Goal: Task Accomplishment & Management: Use online tool/utility

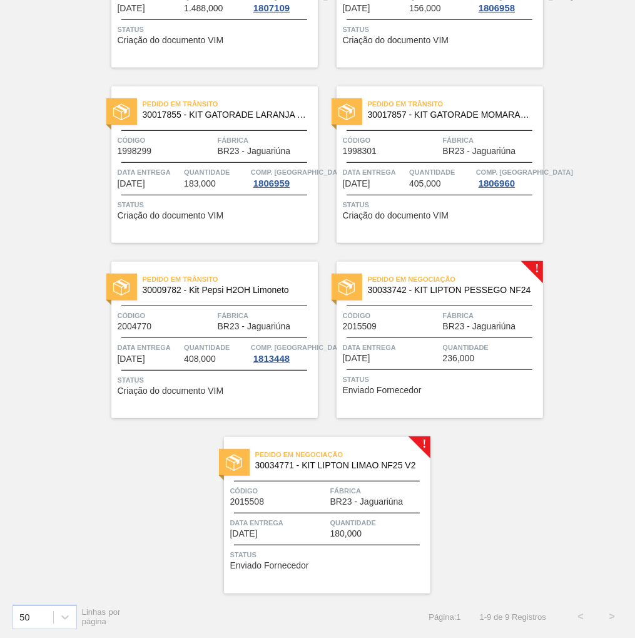
scroll to position [377, 0]
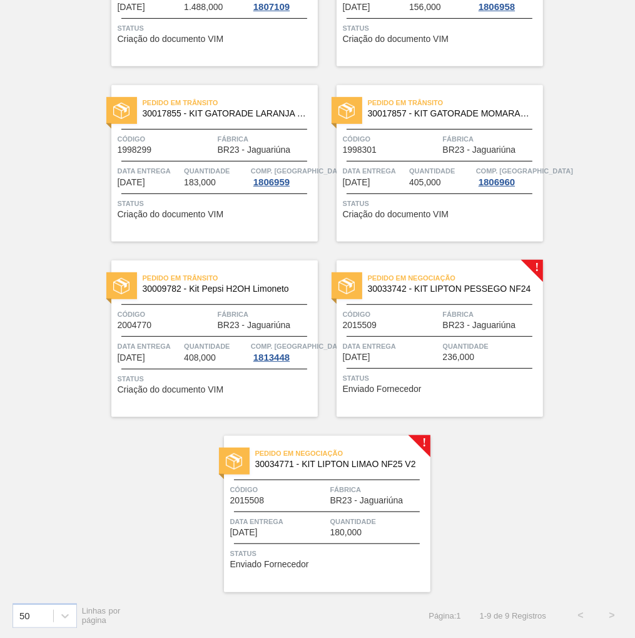
click at [478, 321] on span "BR23 - Jaguariúna" at bounding box center [479, 325] width 73 height 9
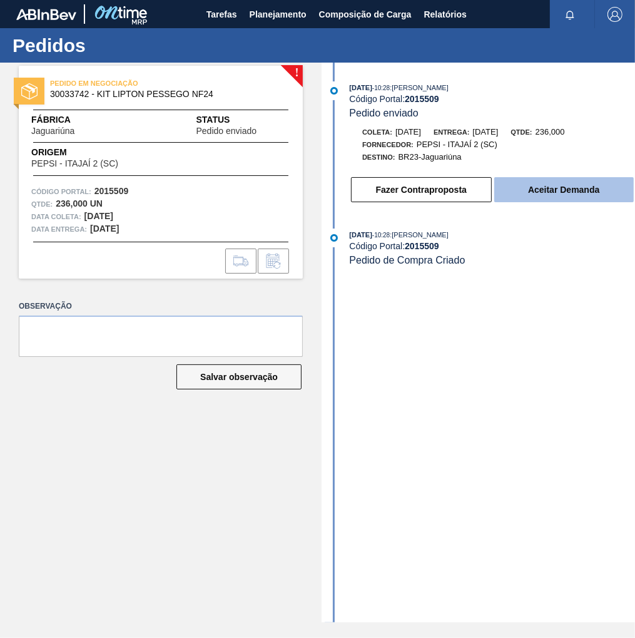
click at [538, 197] on button "Aceitar Demanda" at bounding box center [565, 189] width 140 height 25
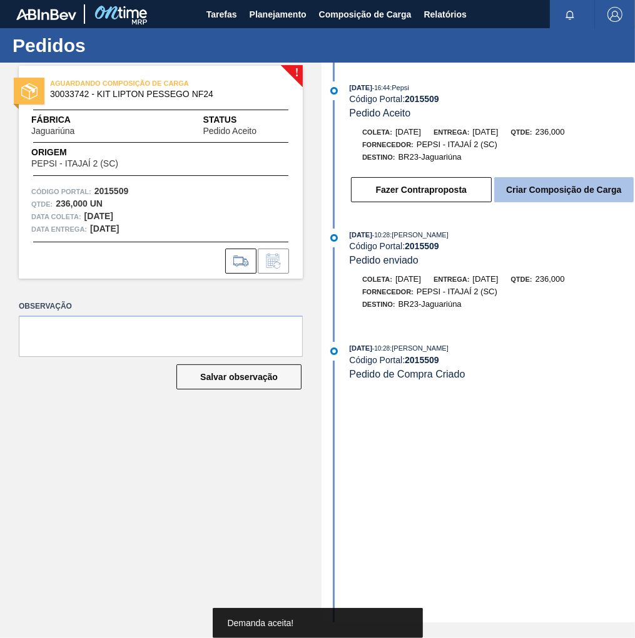
click at [559, 187] on button "Criar Composição de Carga" at bounding box center [565, 189] width 140 height 25
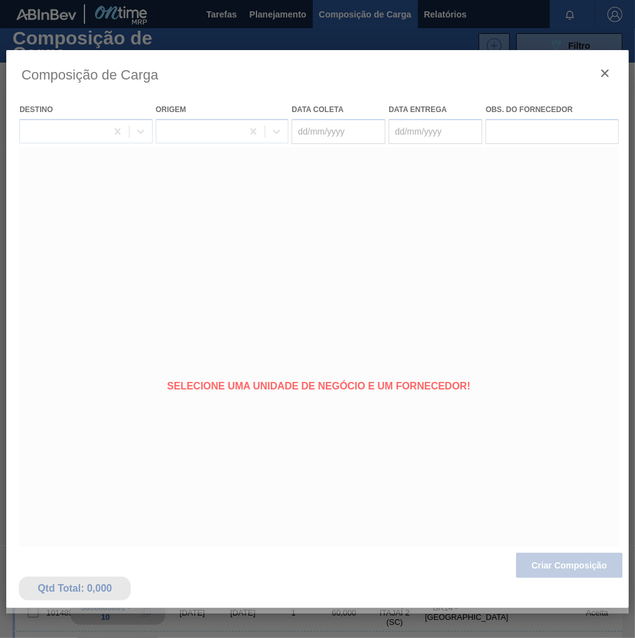
type coleta "[DATE]"
type entrega "[DATE]"
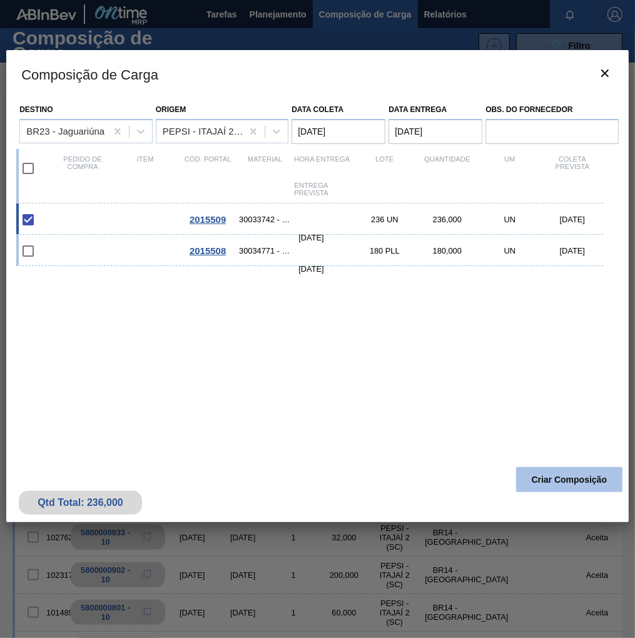
click at [575, 485] on button "Criar Composição" at bounding box center [570, 479] width 106 height 25
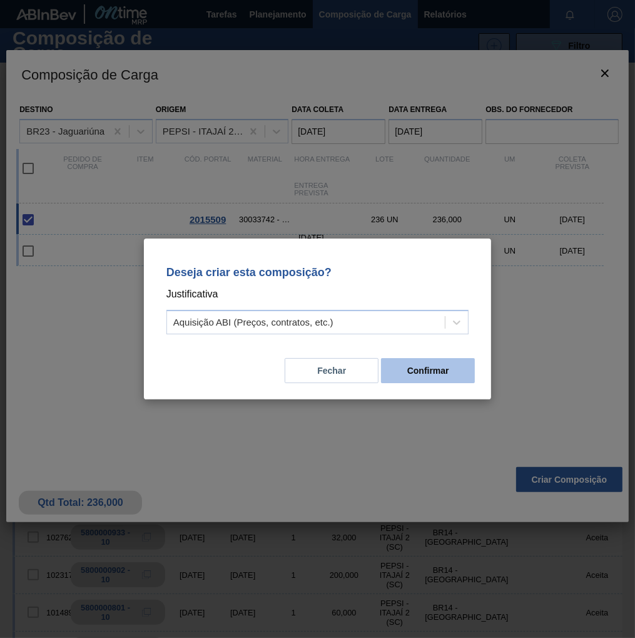
click at [453, 375] on button "Confirmar" at bounding box center [428, 370] width 94 height 25
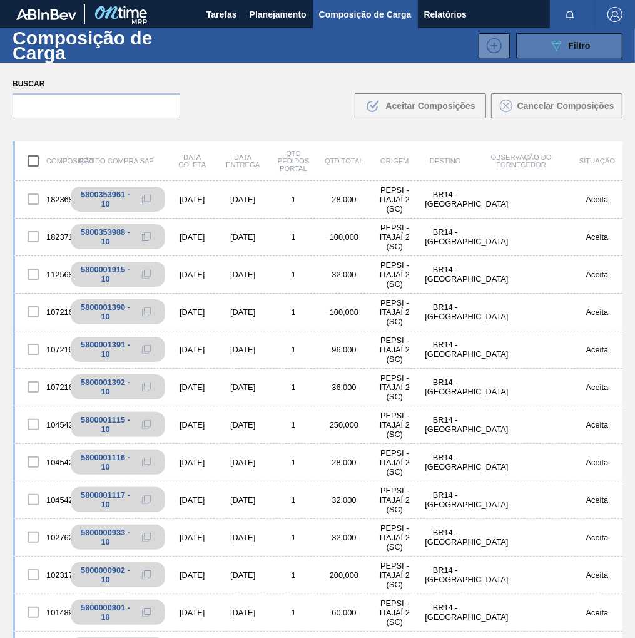
click at [551, 49] on icon "089F7B8B-B2A5-4AFE-B5C0-19BA573D28AC" at bounding box center [556, 45] width 15 height 15
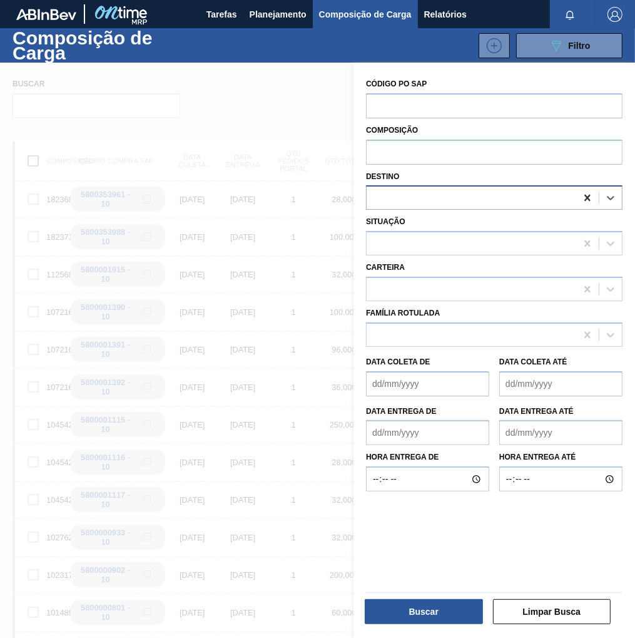
click at [589, 198] on icon at bounding box center [588, 198] width 13 height 13
type input "jagua"
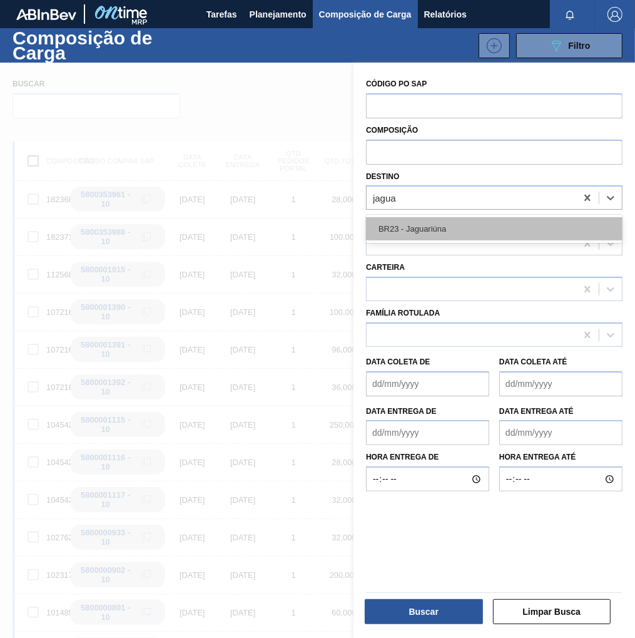
click at [417, 225] on div "BR23 - Jaguariúna" at bounding box center [494, 228] width 257 height 23
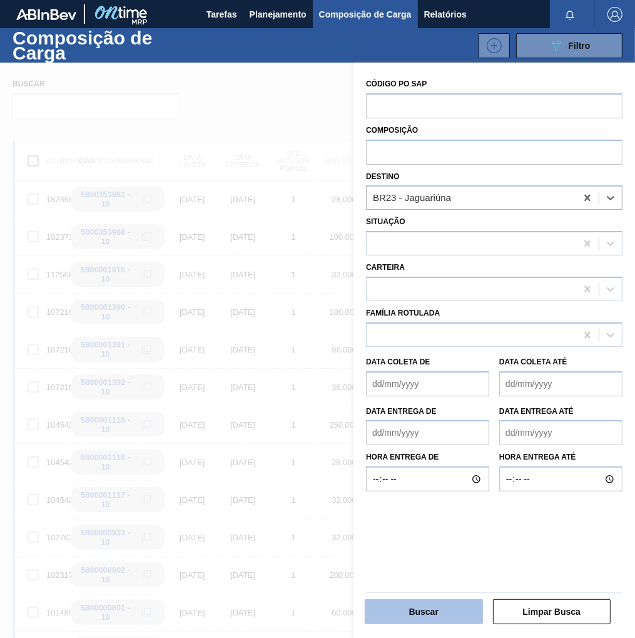
click at [441, 604] on button "Buscar" at bounding box center [424, 611] width 118 height 25
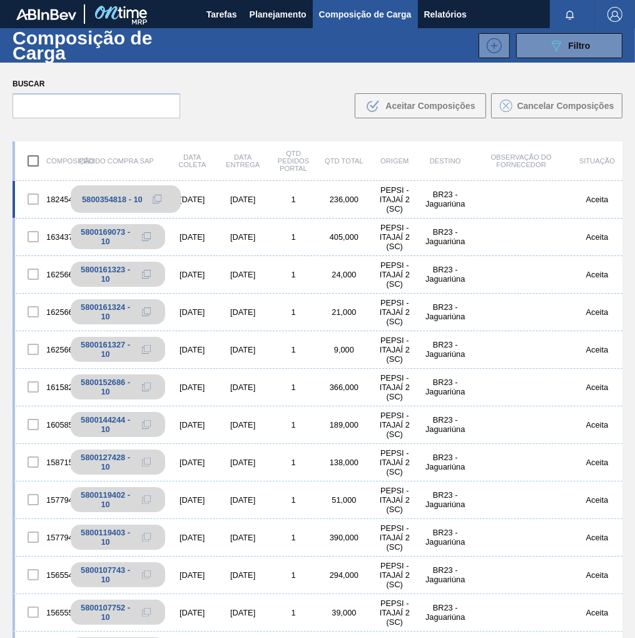
click at [155, 198] on icon at bounding box center [157, 199] width 9 height 9
click at [265, 18] on span "Planejamento" at bounding box center [278, 14] width 57 height 15
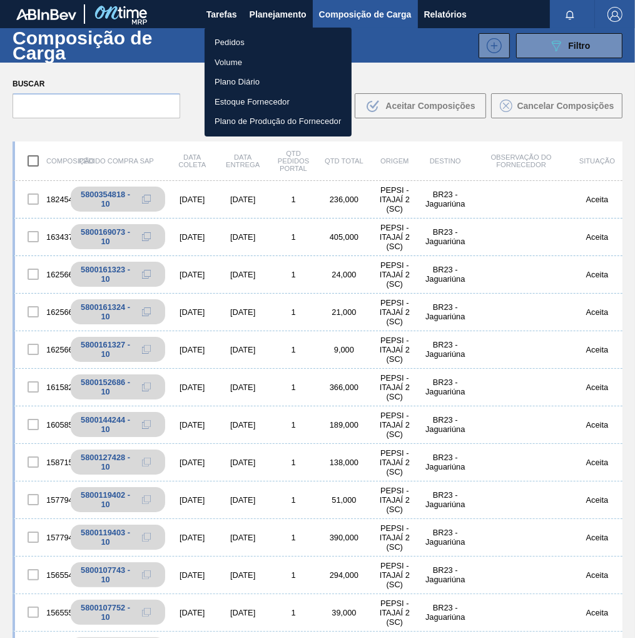
click at [225, 43] on li "Pedidos" at bounding box center [278, 43] width 147 height 20
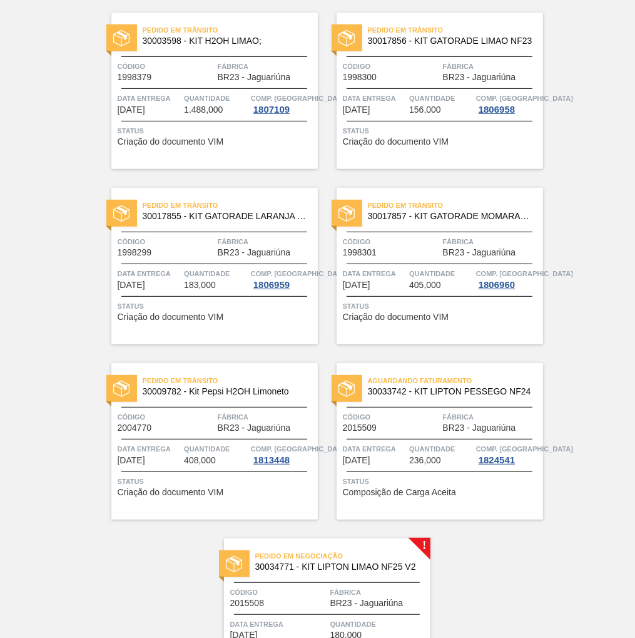
scroll to position [377, 0]
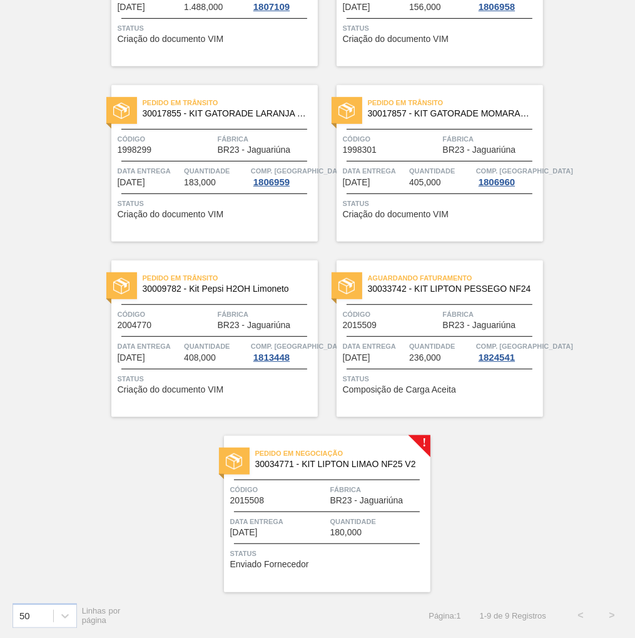
click at [318, 493] on span "Código" at bounding box center [278, 489] width 97 height 13
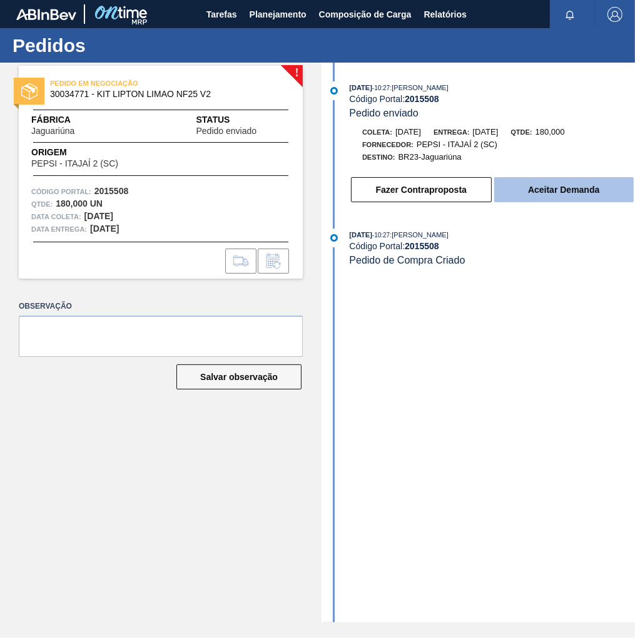
click at [570, 187] on button "Aceitar Demanda" at bounding box center [565, 189] width 140 height 25
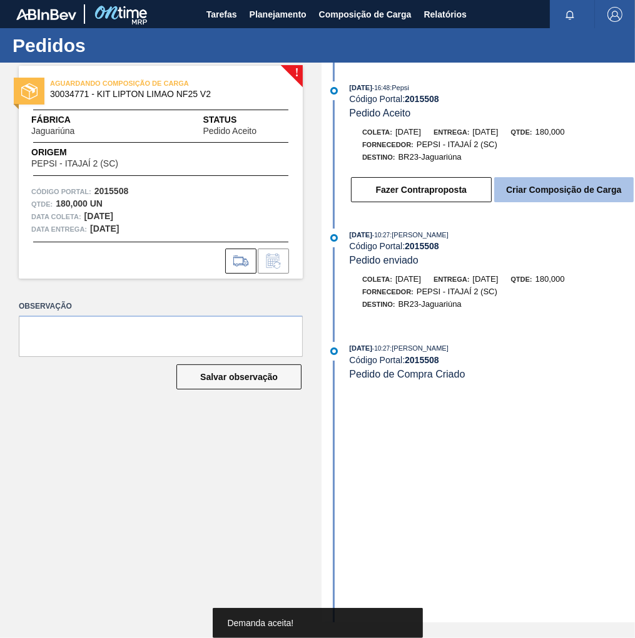
click at [571, 195] on button "Criar Composição de Carga" at bounding box center [565, 189] width 140 height 25
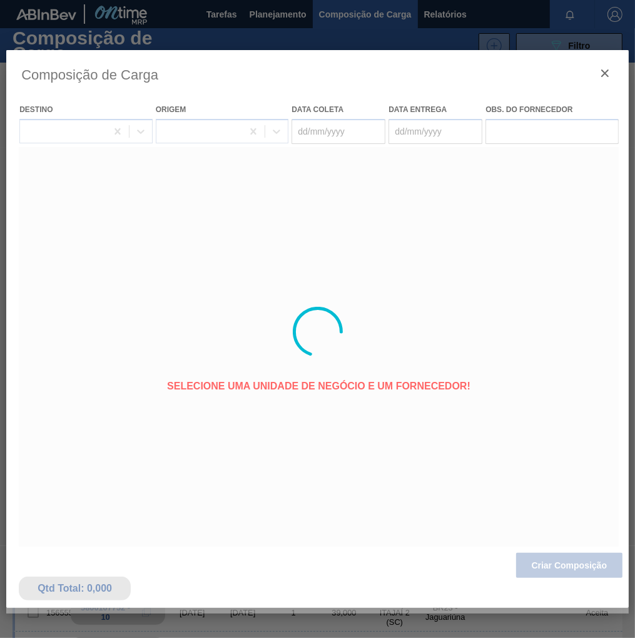
type coleta "[DATE]"
type entrega "[DATE]"
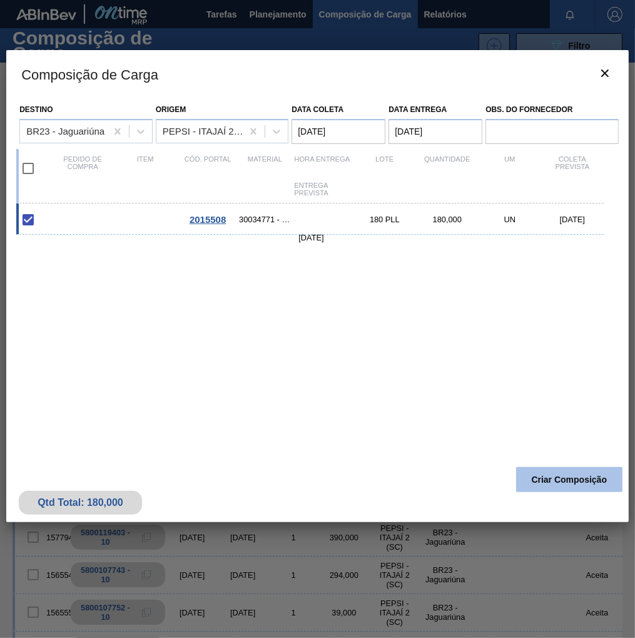
click at [549, 481] on button "Criar Composição" at bounding box center [570, 479] width 106 height 25
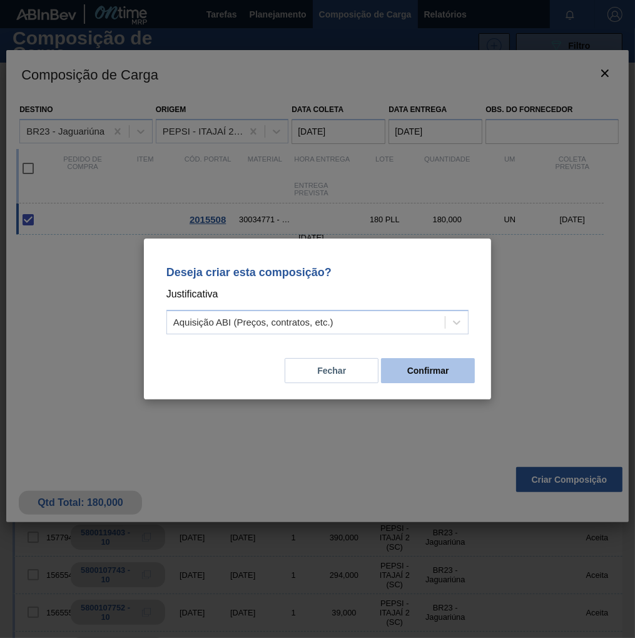
click at [438, 376] on button "Confirmar" at bounding box center [428, 370] width 94 height 25
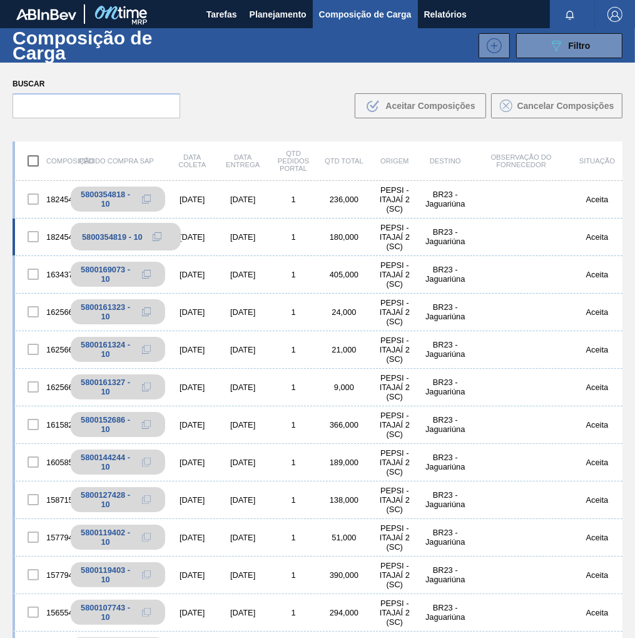
click at [158, 237] on icon at bounding box center [157, 236] width 9 height 9
click at [288, 11] on span "Planejamento" at bounding box center [278, 14] width 57 height 15
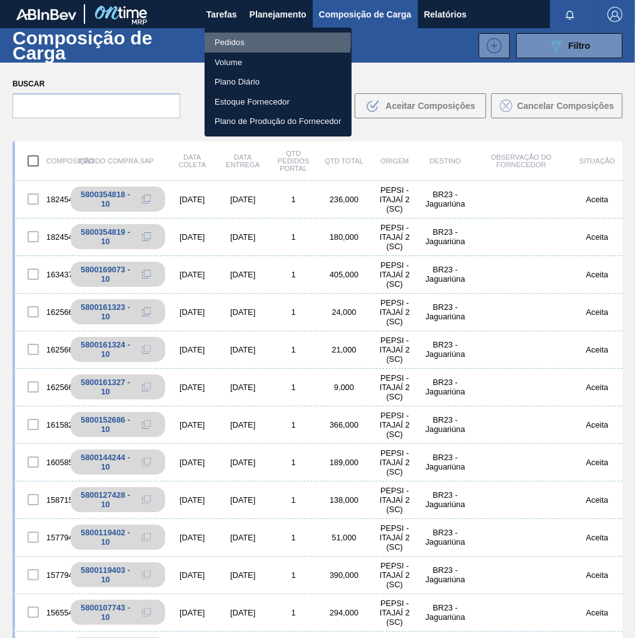
click at [239, 39] on li "Pedidos" at bounding box center [278, 43] width 147 height 20
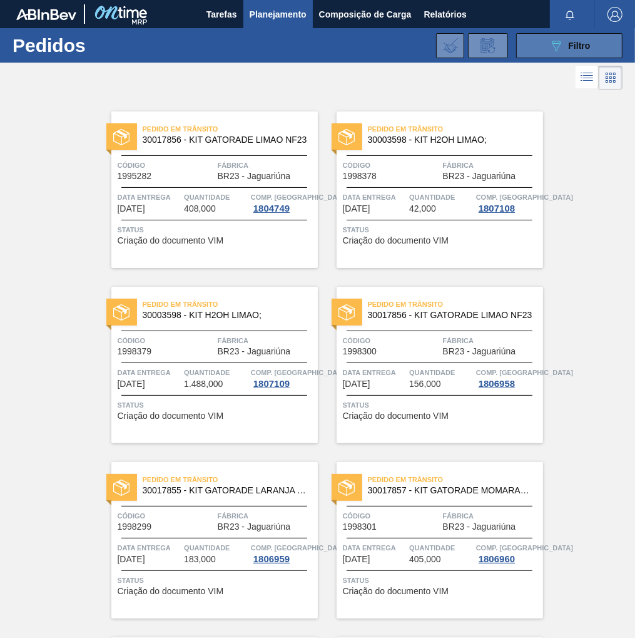
click at [584, 45] on span "Filtro" at bounding box center [580, 46] width 22 height 10
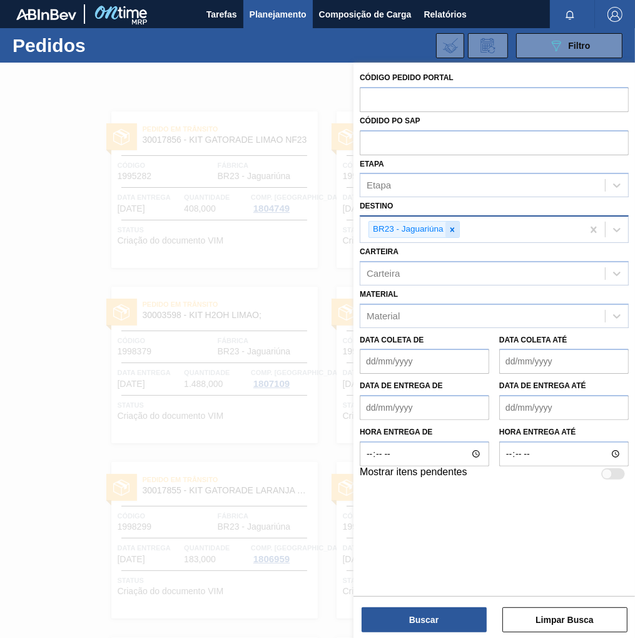
click at [454, 231] on icon at bounding box center [452, 229] width 9 height 9
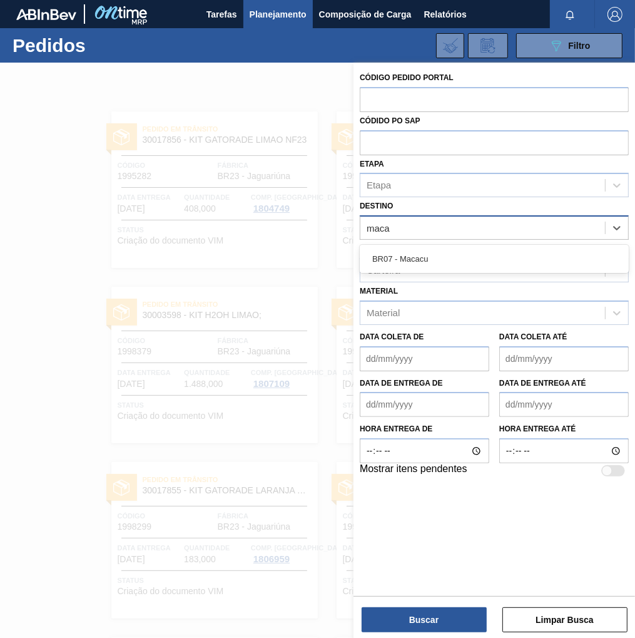
type input "macac"
click at [436, 249] on div "BR07 - Macacu" at bounding box center [494, 258] width 269 height 23
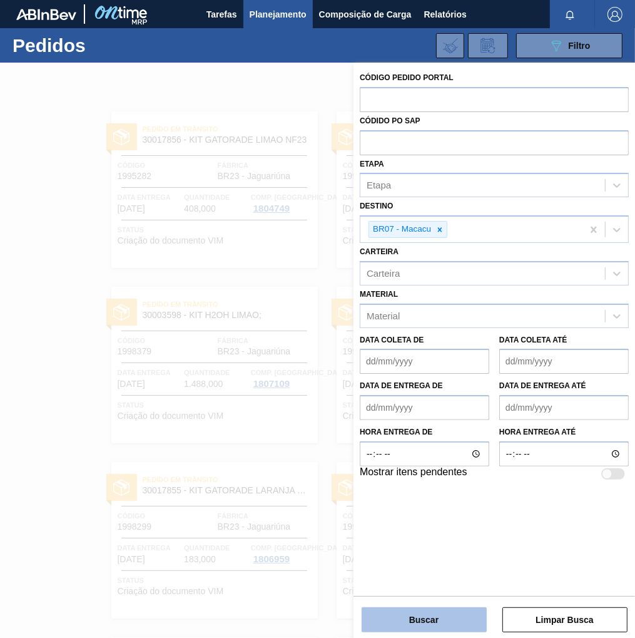
click at [441, 612] on button "Buscar" at bounding box center [424, 619] width 125 height 25
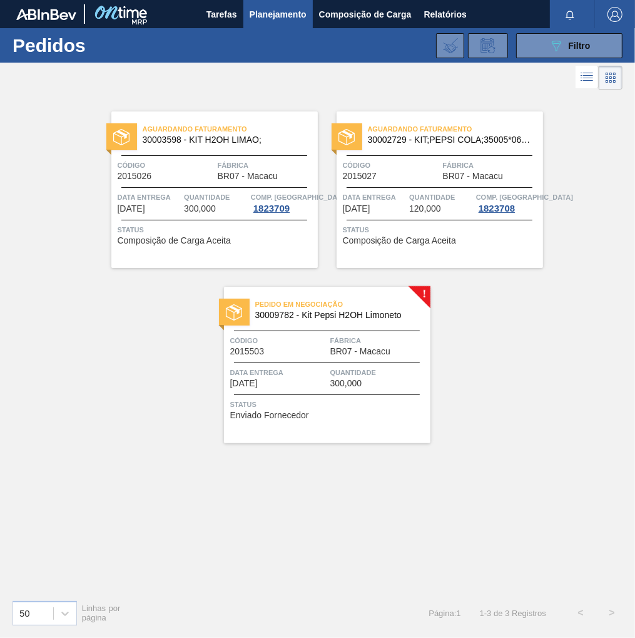
click at [318, 360] on div "Pedido em Negociação 30009782 - Kit Pepsi H2OH Limoneto Código 2015503 Fábrica …" at bounding box center [327, 365] width 207 height 157
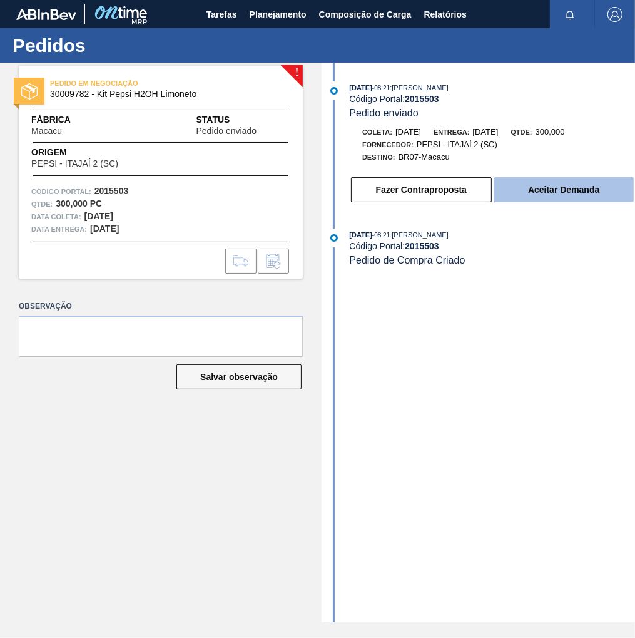
click at [577, 194] on button "Aceitar Demanda" at bounding box center [565, 189] width 140 height 25
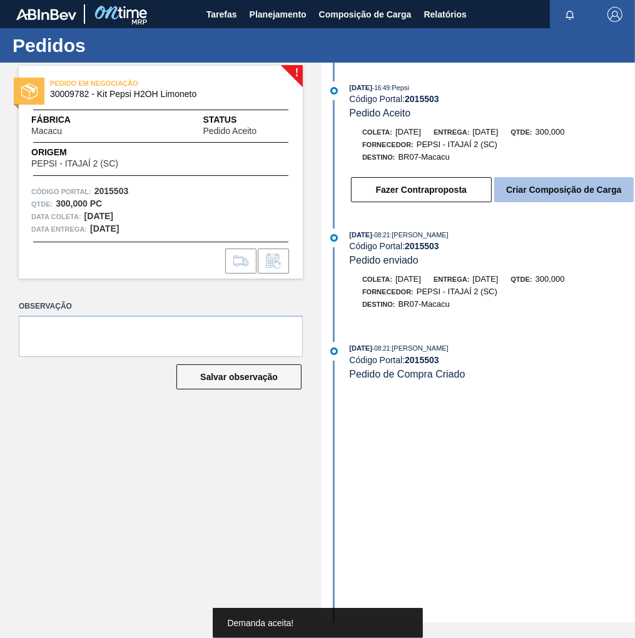
click at [578, 188] on button "Criar Composição de Carga" at bounding box center [565, 189] width 140 height 25
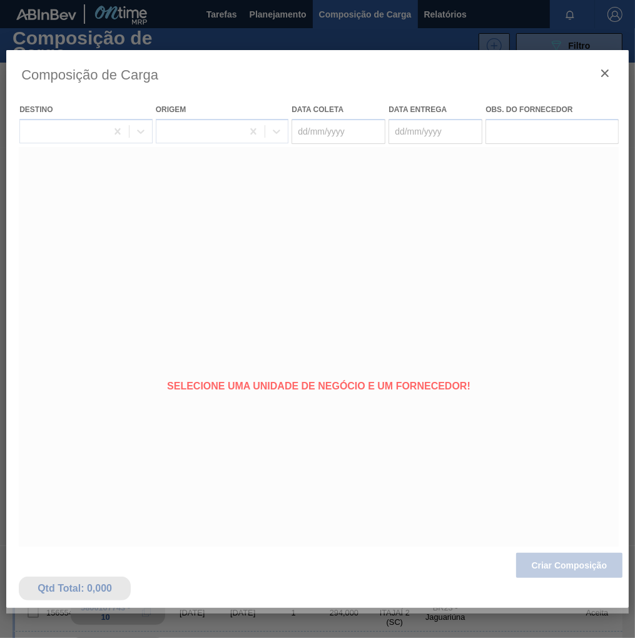
type coleta "[DATE]"
type entrega "[DATE]"
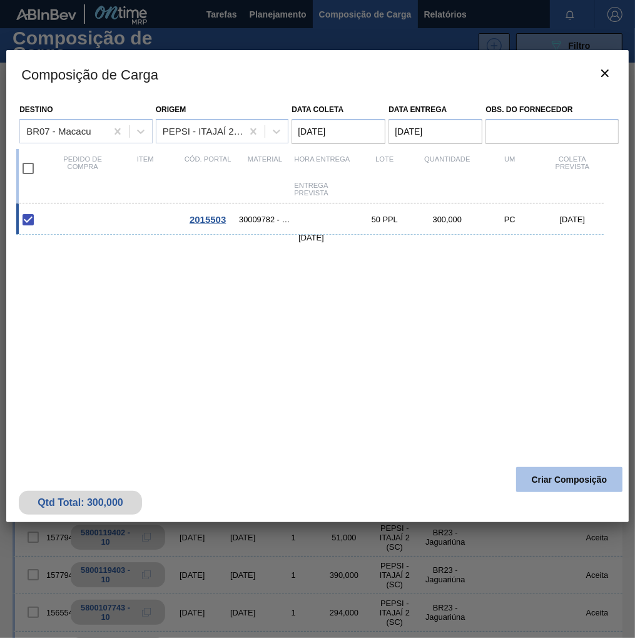
click at [591, 485] on button "Criar Composição" at bounding box center [570, 479] width 106 height 25
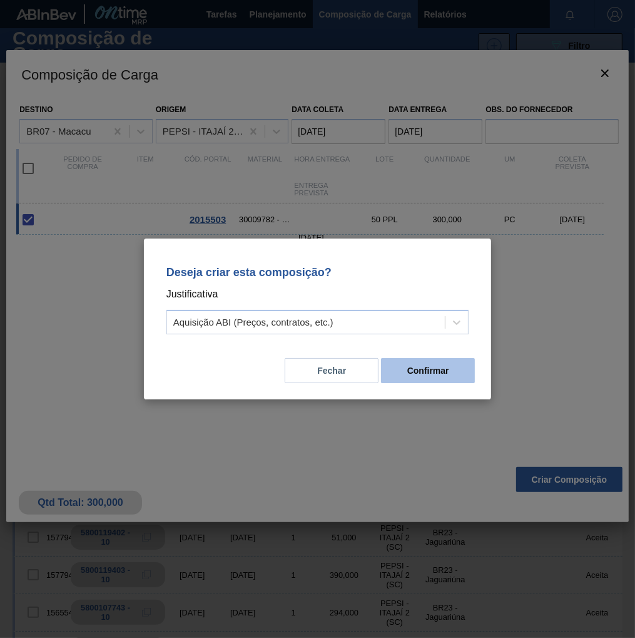
click at [441, 371] on button "Confirmar" at bounding box center [428, 370] width 94 height 25
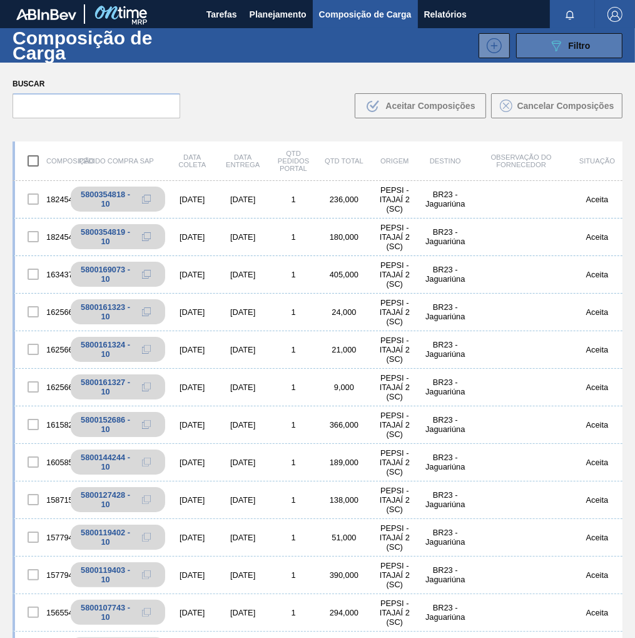
click at [586, 41] on span "Filtro" at bounding box center [580, 46] width 22 height 10
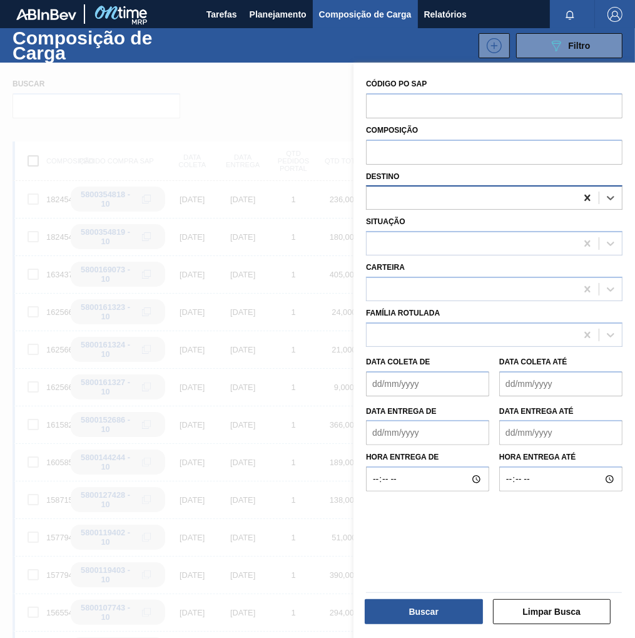
click at [583, 197] on icon at bounding box center [588, 198] width 13 height 13
type input "macacu"
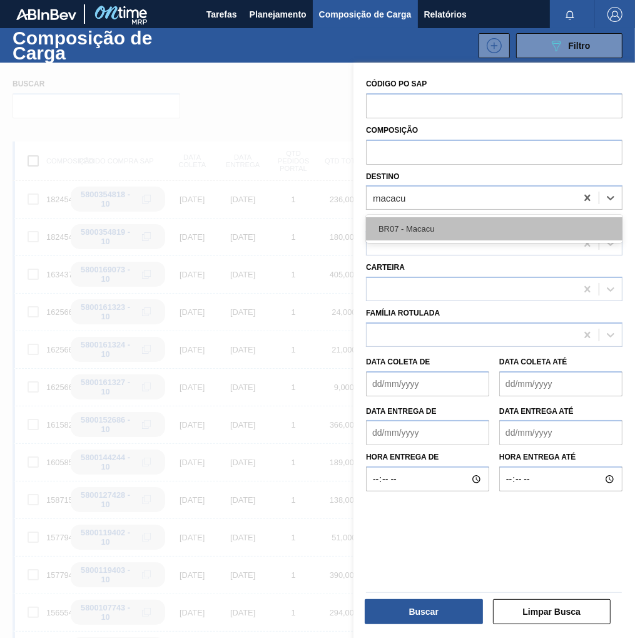
click at [492, 222] on div "BR07 - Macacu" at bounding box center [494, 228] width 257 height 23
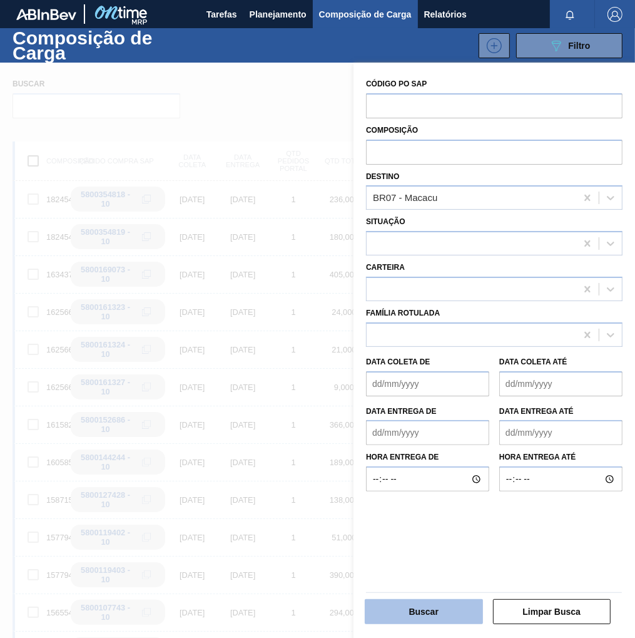
click at [419, 612] on button "Buscar" at bounding box center [424, 611] width 118 height 25
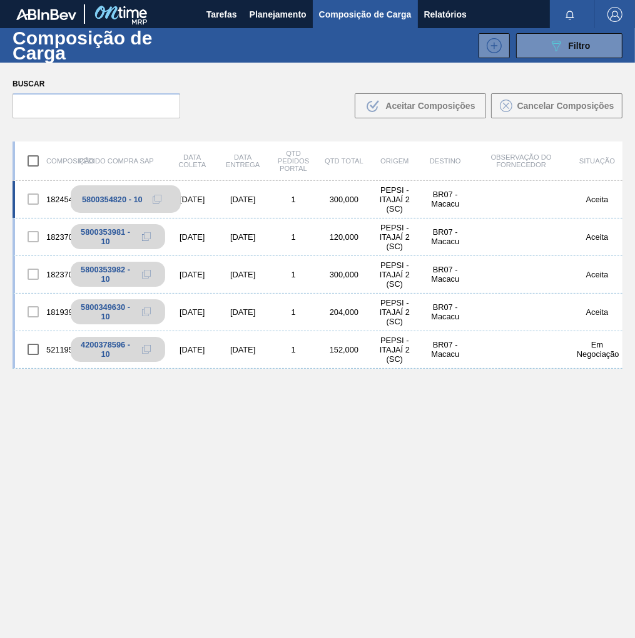
click at [158, 200] on icon at bounding box center [157, 199] width 9 height 9
click at [284, 13] on span "Planejamento" at bounding box center [278, 14] width 57 height 15
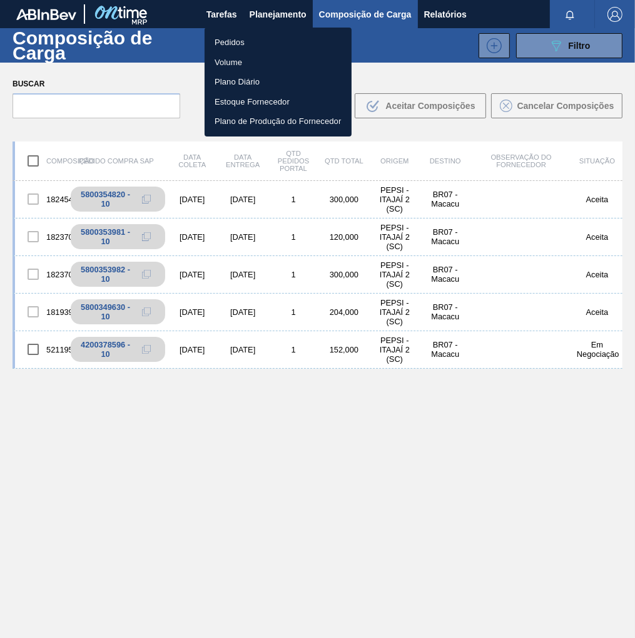
click at [258, 38] on li "Pedidos" at bounding box center [278, 43] width 147 height 20
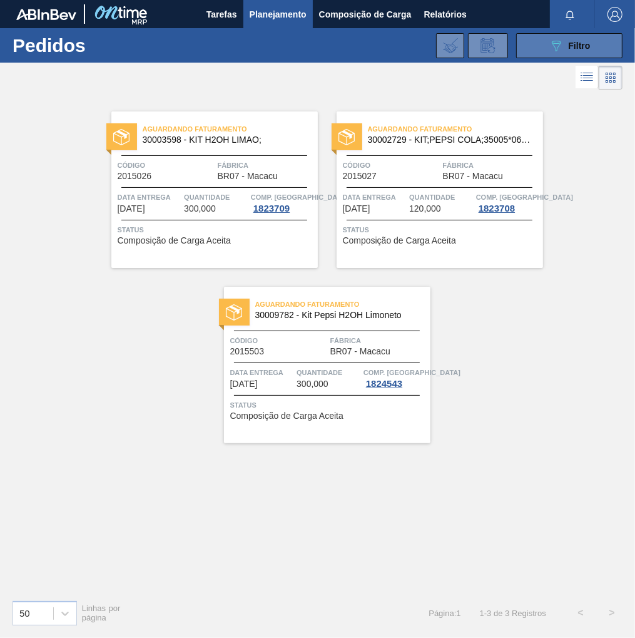
click at [561, 48] on icon "089F7B8B-B2A5-4AFE-B5C0-19BA573D28AC" at bounding box center [556, 45] width 15 height 15
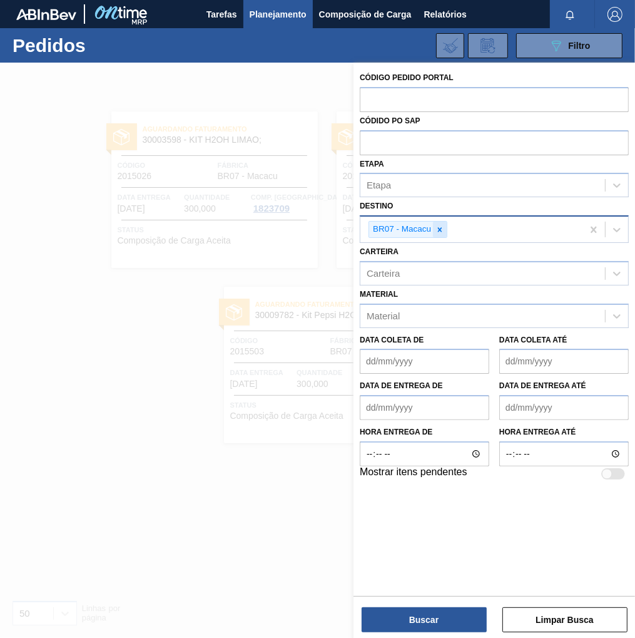
click at [443, 230] on icon at bounding box center [440, 229] width 9 height 9
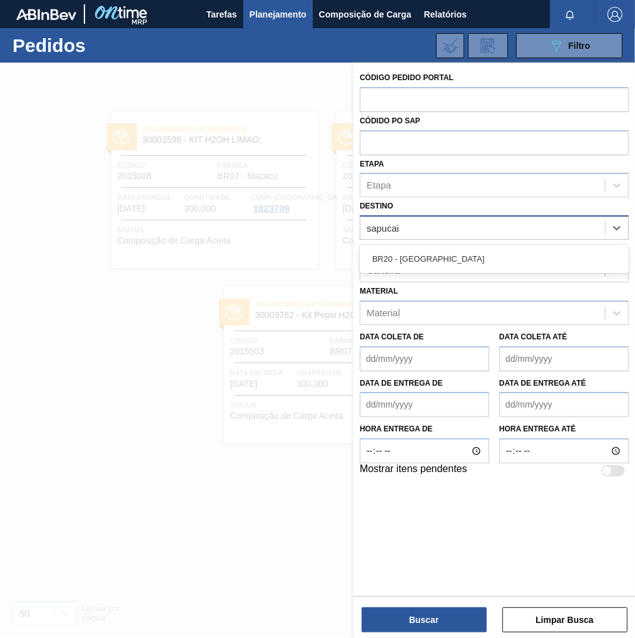
type input "sapucaia"
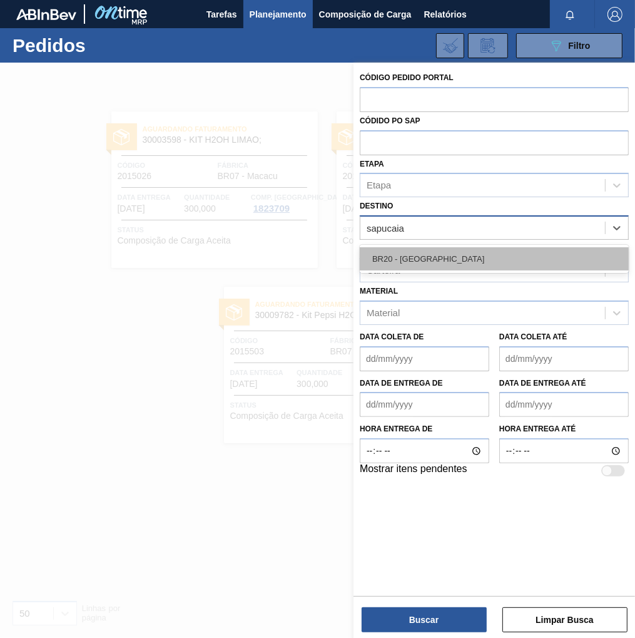
click at [421, 253] on div "BR20 - [GEOGRAPHIC_DATA]" at bounding box center [494, 258] width 269 height 23
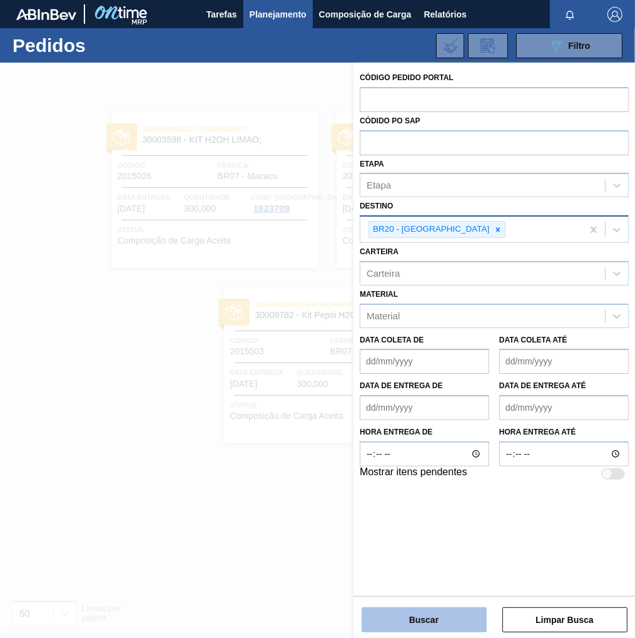
click at [441, 615] on button "Buscar" at bounding box center [424, 619] width 125 height 25
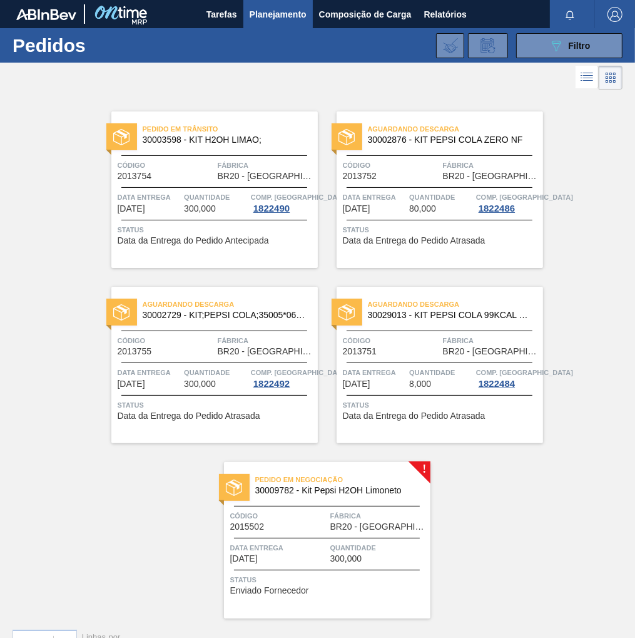
click at [304, 513] on span "Código" at bounding box center [278, 516] width 97 height 13
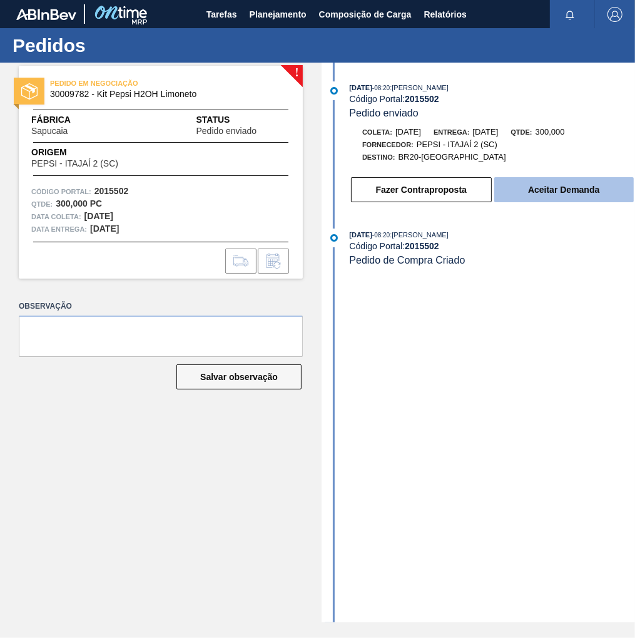
click at [603, 193] on button "Aceitar Demanda" at bounding box center [565, 189] width 140 height 25
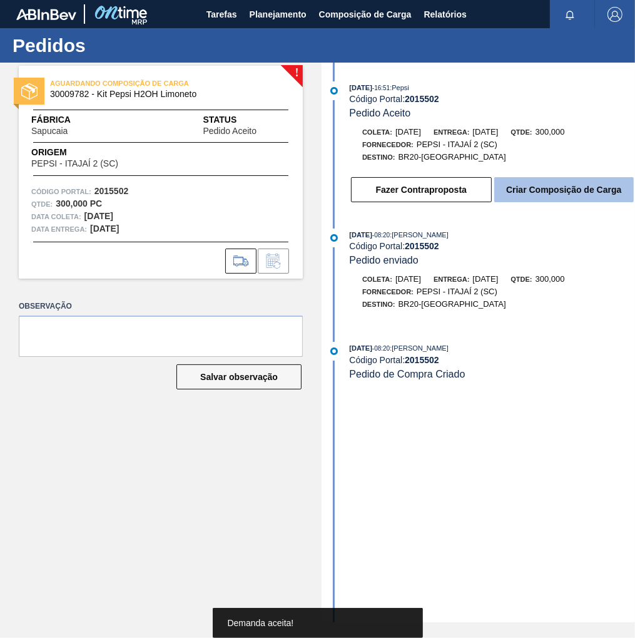
click at [577, 195] on button "Criar Composição de Carga" at bounding box center [565, 189] width 140 height 25
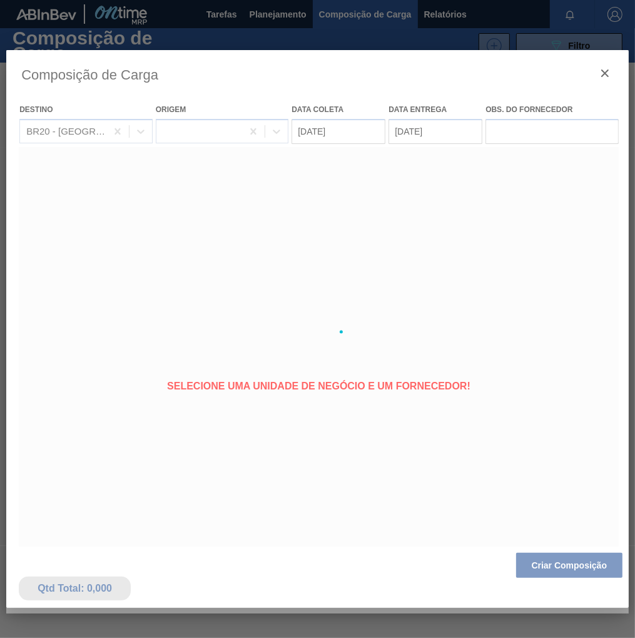
type coleta "[DATE]"
type entrega "[DATE]"
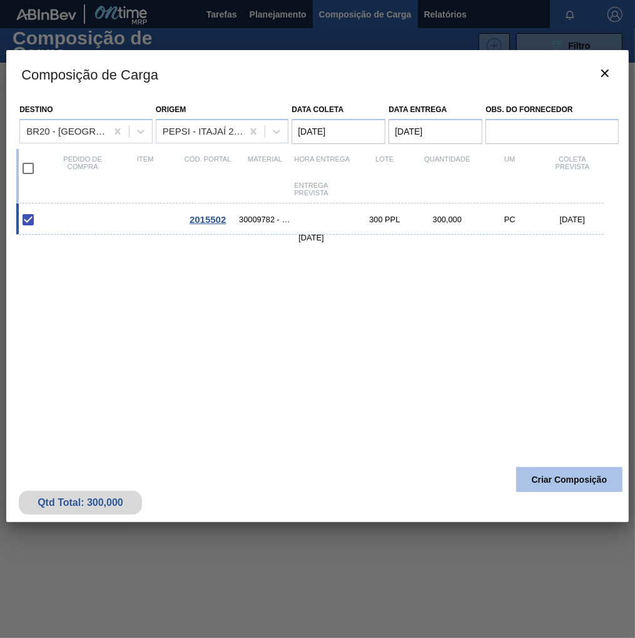
click at [576, 479] on button "Criar Composição" at bounding box center [570, 479] width 106 height 25
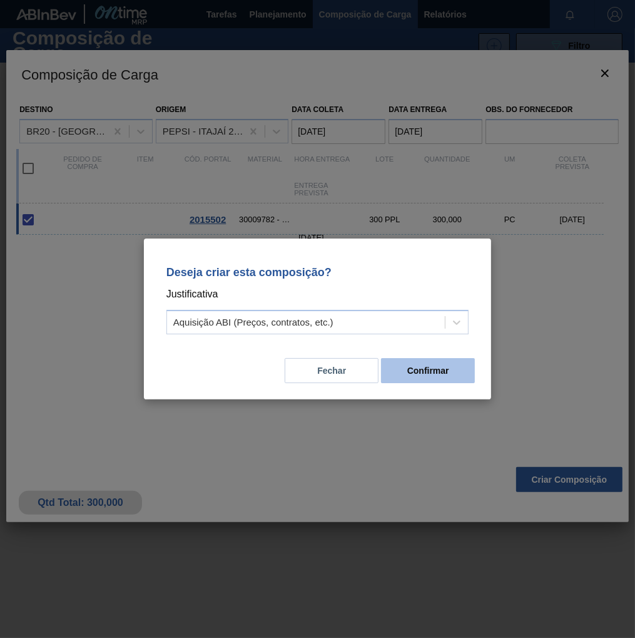
click at [447, 370] on button "Confirmar" at bounding box center [428, 370] width 94 height 25
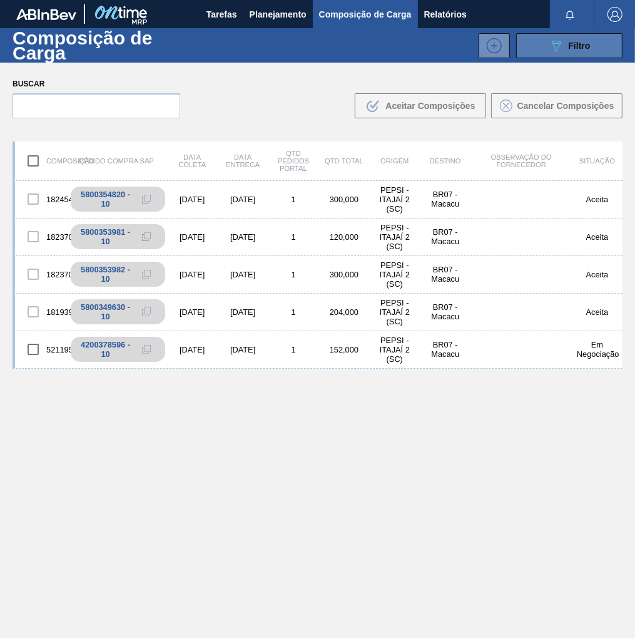
drag, startPoint x: 587, startPoint y: 46, endPoint x: 563, endPoint y: 57, distance: 25.8
click at [587, 46] on span "Filtro" at bounding box center [580, 46] width 22 height 10
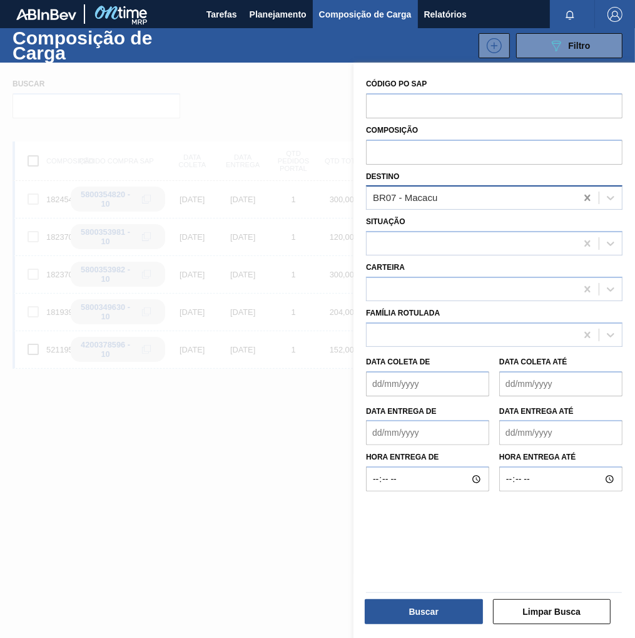
click at [590, 196] on icon at bounding box center [588, 198] width 13 height 13
type input "sapu"
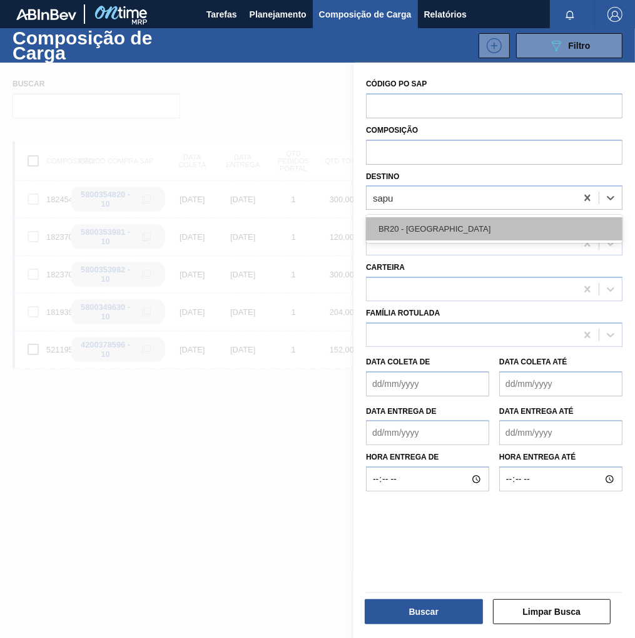
click at [385, 227] on div "BR20 - [GEOGRAPHIC_DATA]" at bounding box center [494, 228] width 257 height 23
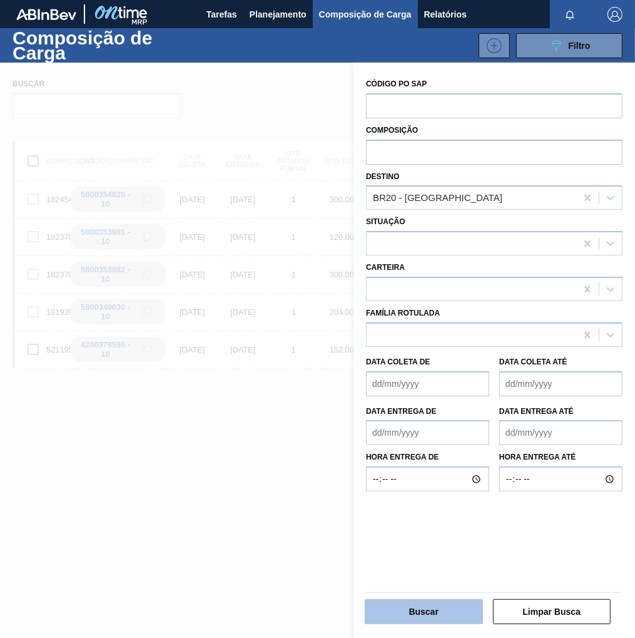
click at [432, 613] on button "Buscar" at bounding box center [424, 611] width 118 height 25
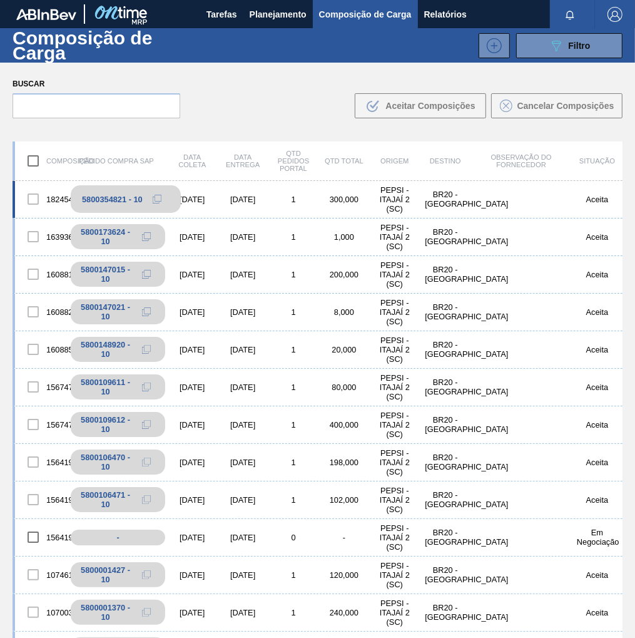
click at [157, 198] on icon at bounding box center [157, 199] width 9 height 9
